Goal: Check status: Check status

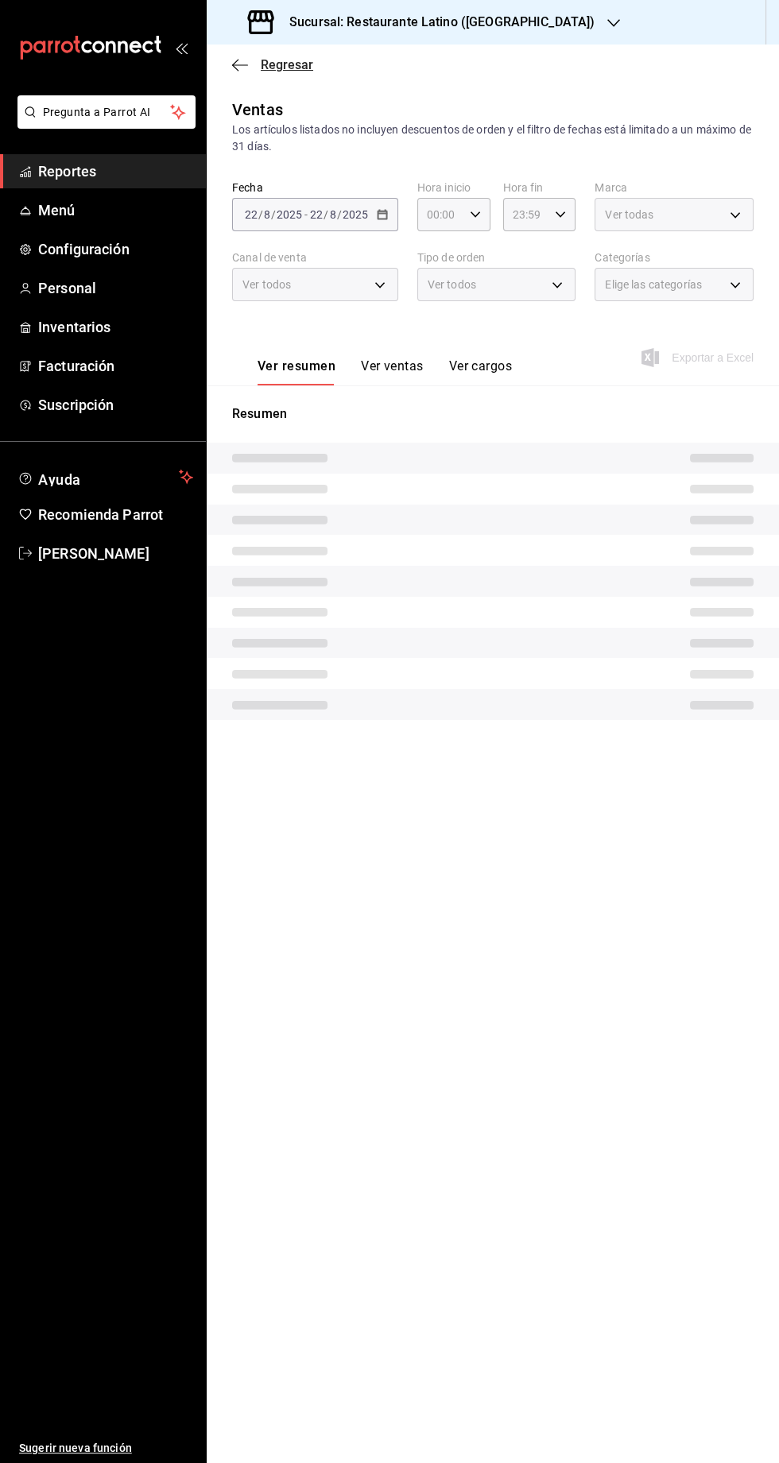
click at [239, 64] on icon "button" at bounding box center [240, 64] width 16 height 1
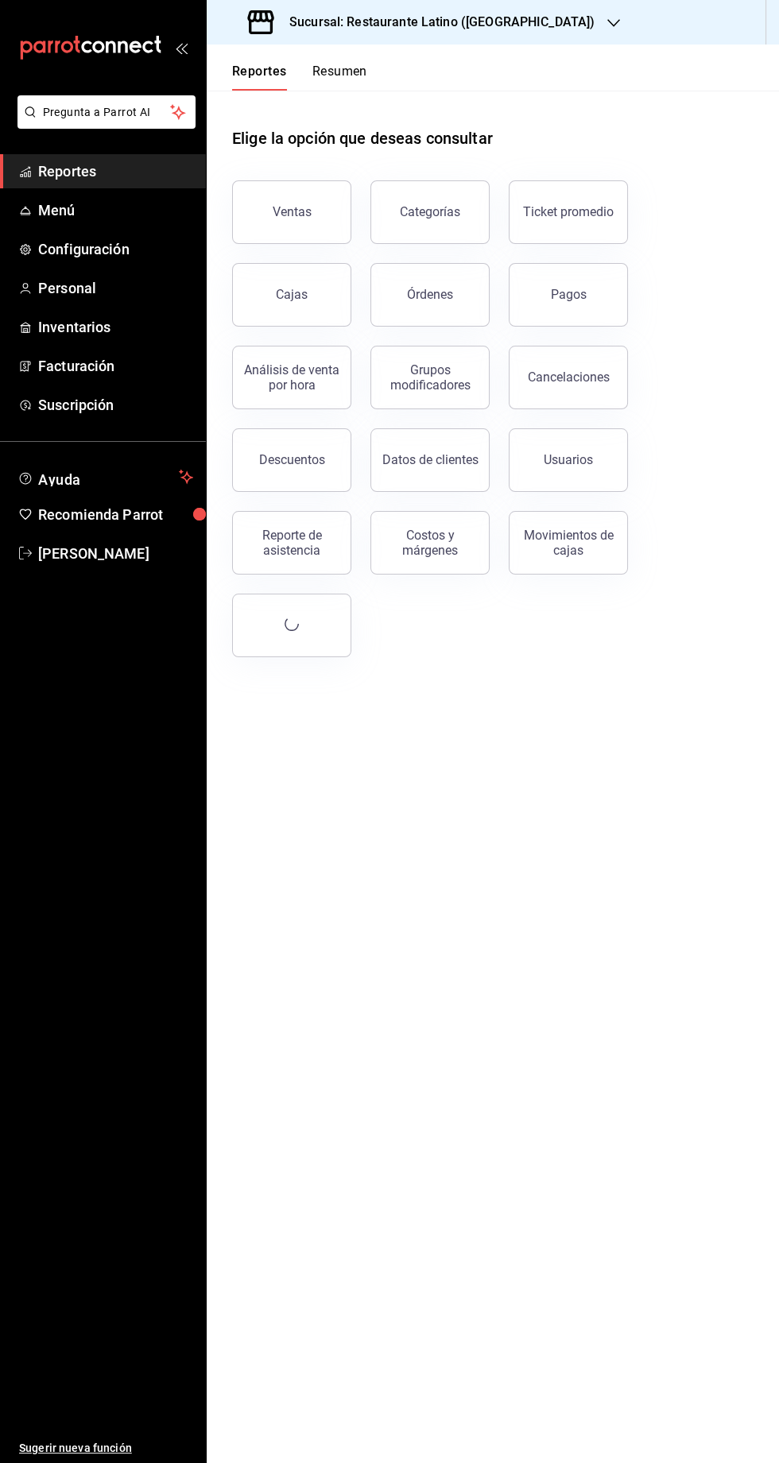
click at [341, 71] on button "Resumen" at bounding box center [339, 77] width 55 height 27
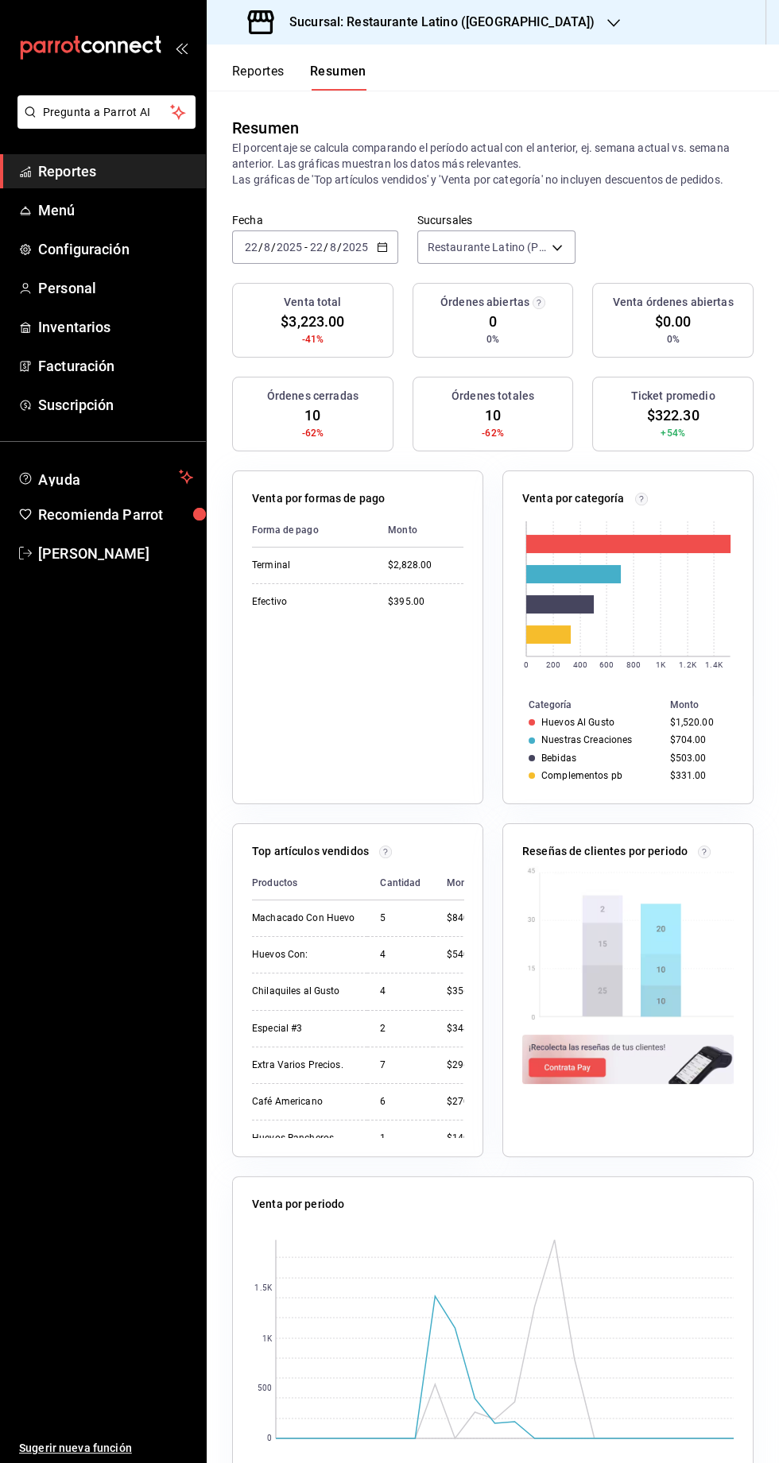
click at [450, 43] on div "Sucursal: Restaurante Latino ([GEOGRAPHIC_DATA])" at bounding box center [422, 22] width 407 height 45
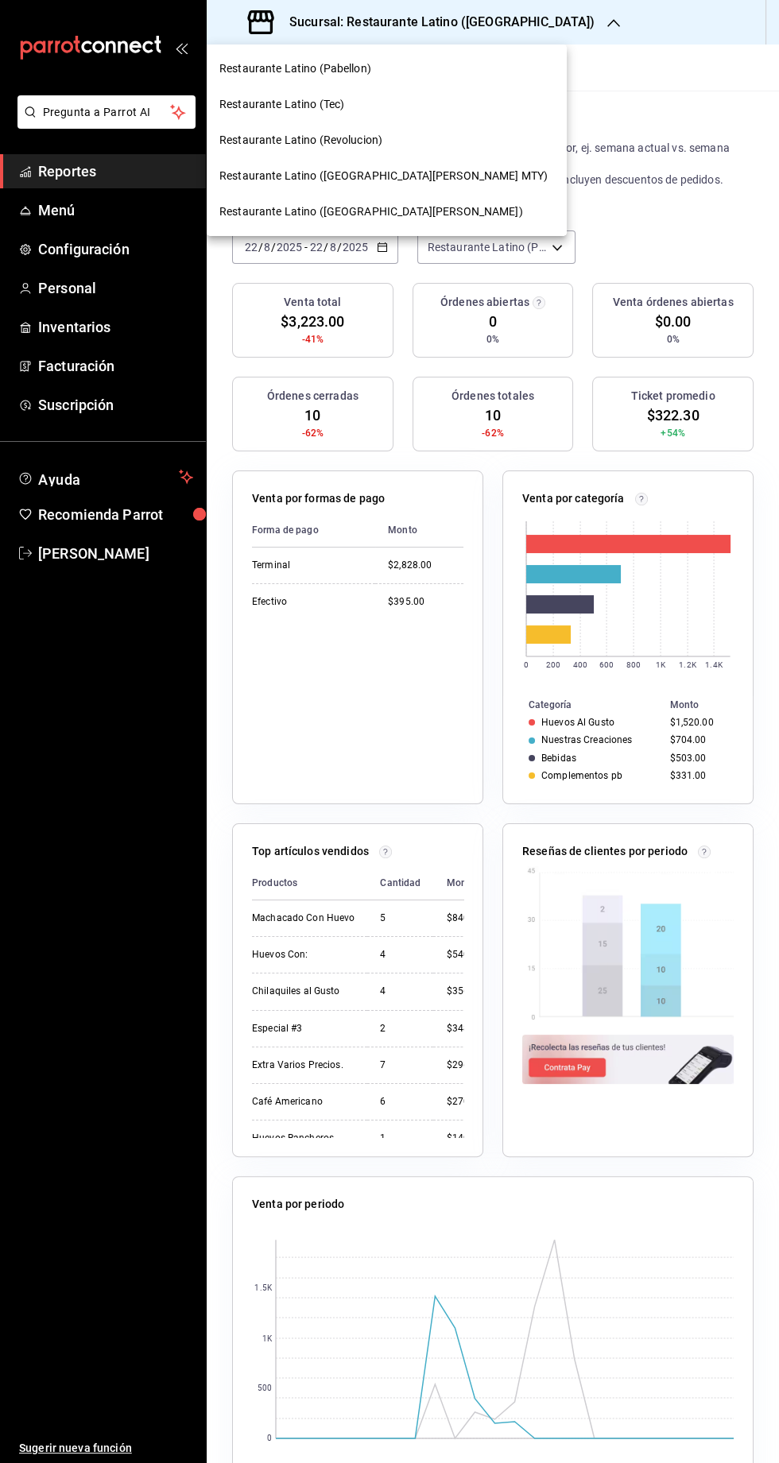
click at [310, 136] on span "Restaurante Latino (Revolucion)" at bounding box center [300, 140] width 163 height 17
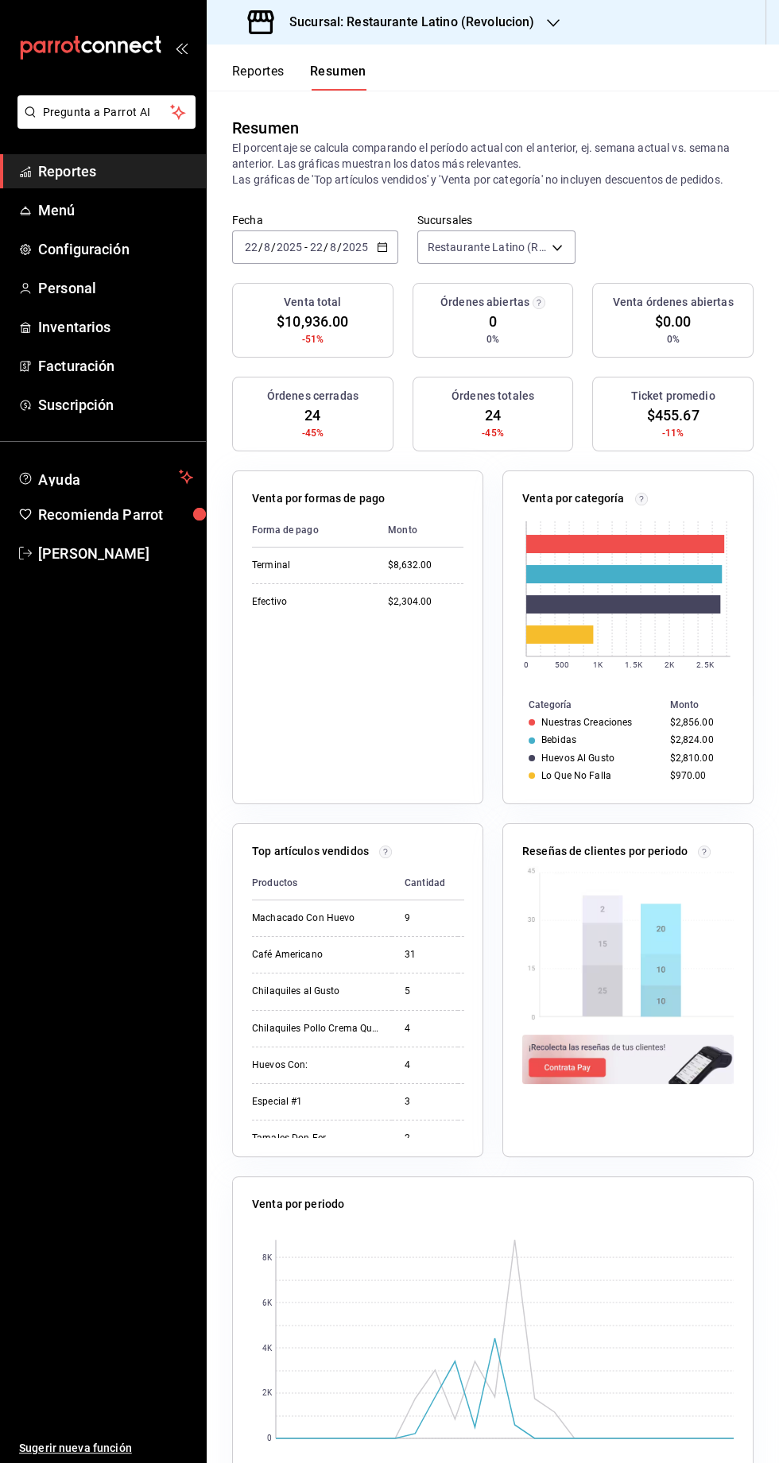
click at [443, 37] on div "Sucursal: Restaurante Latino (Revolucion)" at bounding box center [392, 22] width 346 height 45
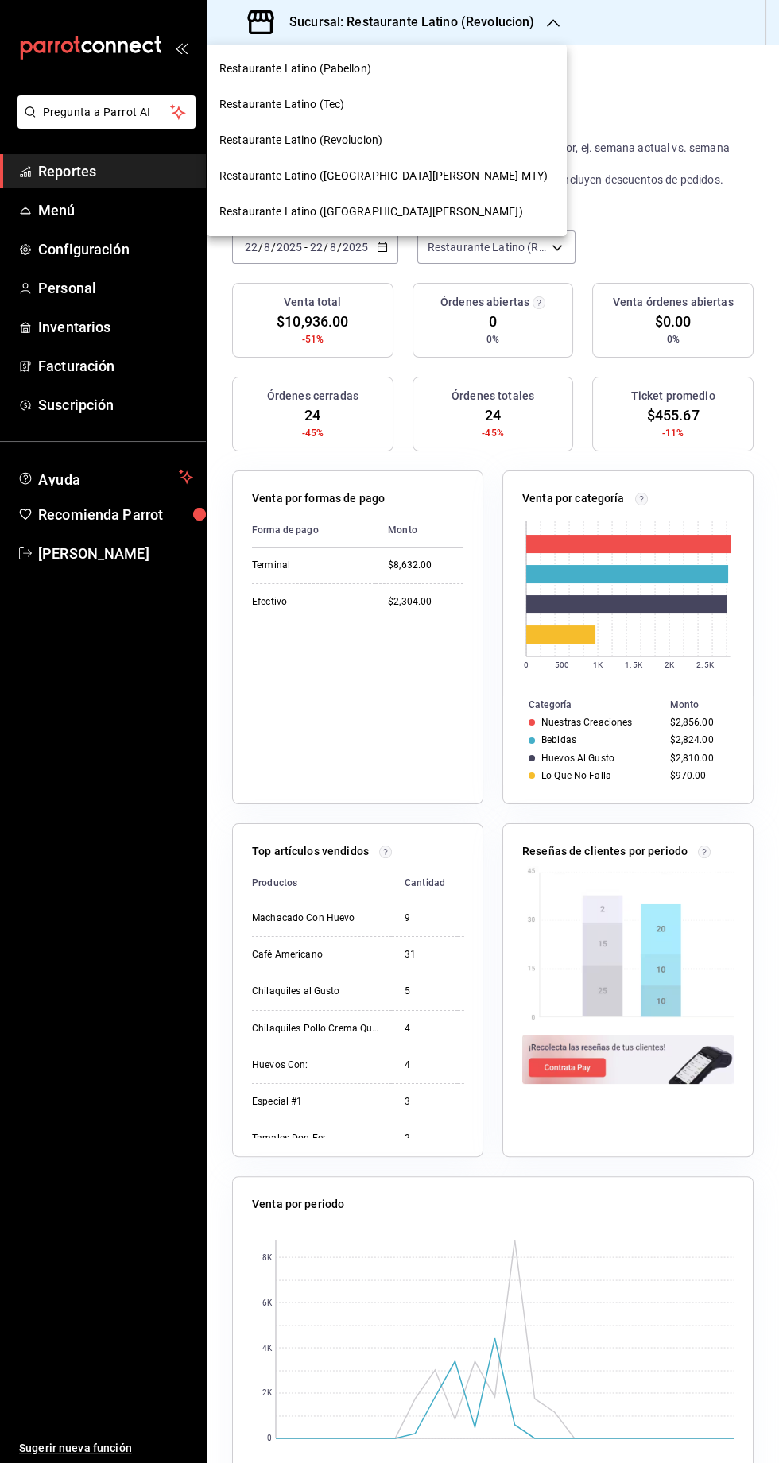
click at [330, 176] on span "Restaurante Latino ([GEOGRAPHIC_DATA][PERSON_NAME] MTY)" at bounding box center [383, 176] width 328 height 17
